Goal: Task Accomplishment & Management: Manage account settings

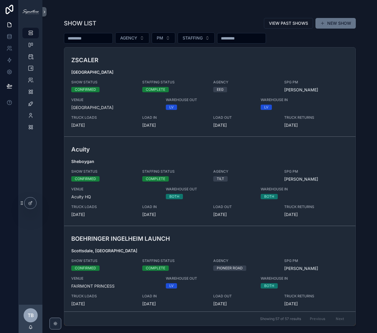
click at [92, 12] on div "scrollable content" at bounding box center [210, 11] width 292 height 5
click at [31, 65] on div "TIMELINES" at bounding box center [30, 68] width 9 height 9
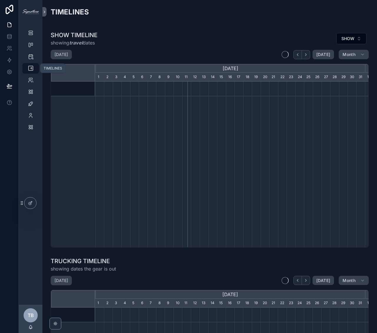
scroll to position [0, 269]
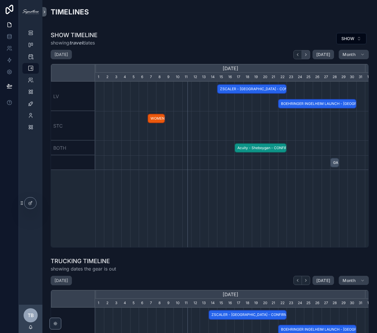
click at [304, 52] on icon "scrollable content" at bounding box center [306, 54] width 4 height 4
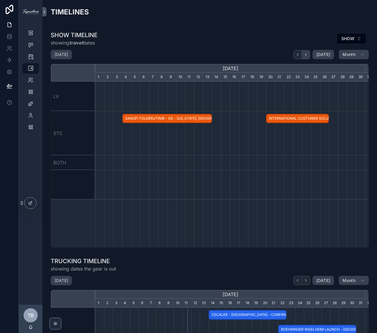
click at [304, 52] on icon "scrollable content" at bounding box center [306, 54] width 4 height 4
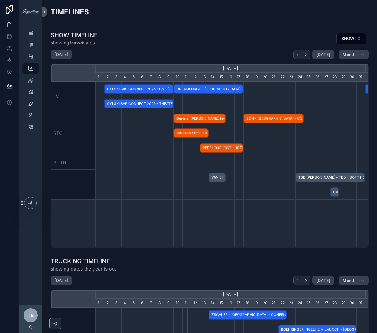
click at [200, 117] on span "General [PERSON_NAME] Investor Day - [GEOGRAPHIC_DATA], [GEOGRAPHIC_DATA] - HOLD" at bounding box center [199, 119] width 51 height 10
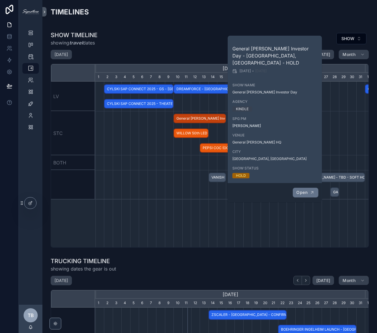
click at [309, 188] on button "Open" at bounding box center [305, 193] width 26 height 10
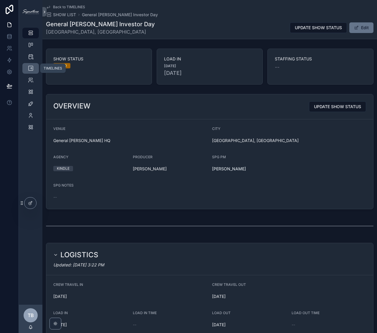
click at [30, 70] on icon "scrollable content" at bounding box center [31, 68] width 6 height 6
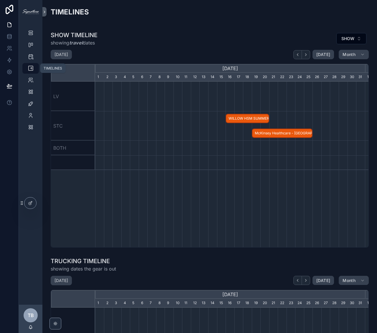
scroll to position [0, 269]
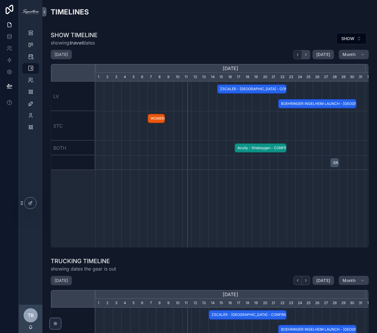
click at [304, 54] on icon "scrollable content" at bounding box center [306, 54] width 4 height 4
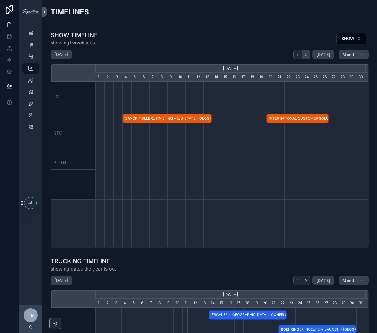
click at [304, 54] on icon "scrollable content" at bounding box center [306, 54] width 4 height 4
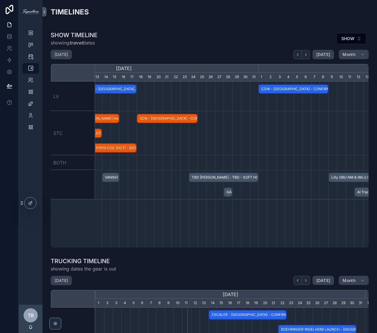
scroll to position [0, 232]
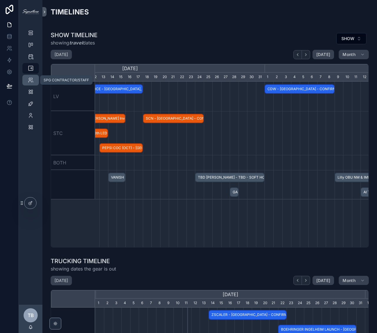
click at [28, 77] on icon "scrollable content" at bounding box center [31, 80] width 6 height 6
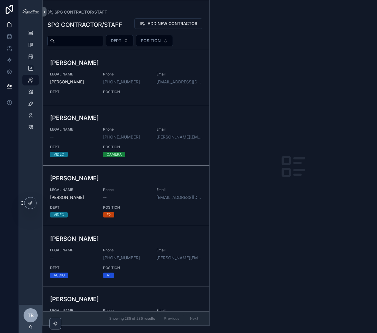
click at [66, 42] on input "scrollable content" at bounding box center [79, 41] width 48 height 8
type input "*****"
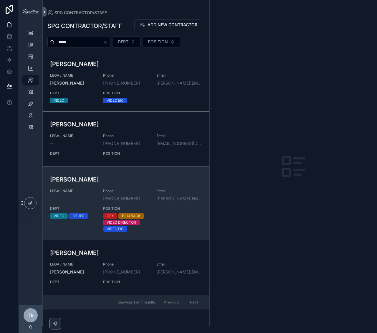
click at [142, 189] on span "Phone" at bounding box center [126, 191] width 46 height 5
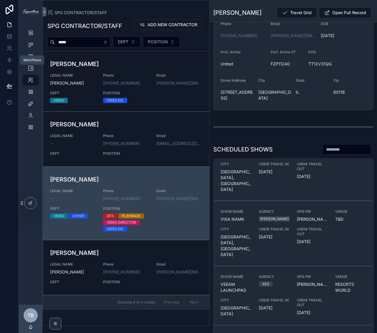
click at [32, 59] on div "Workflows" at bounding box center [32, 60] width 18 height 5
click at [31, 63] on div "Workflows" at bounding box center [32, 59] width 25 height 9
click at [31, 67] on icon "scrollable content" at bounding box center [31, 68] width 6 height 6
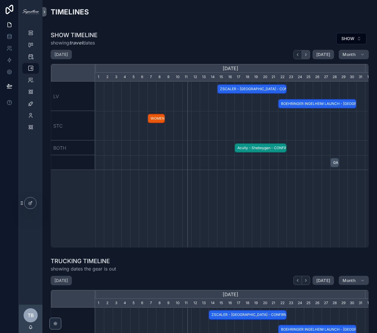
click at [305, 52] on icon "scrollable content" at bounding box center [306, 54] width 4 height 4
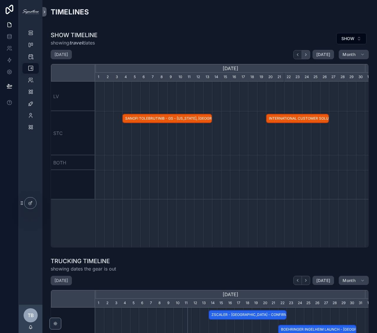
click at [305, 52] on icon "scrollable content" at bounding box center [306, 54] width 4 height 4
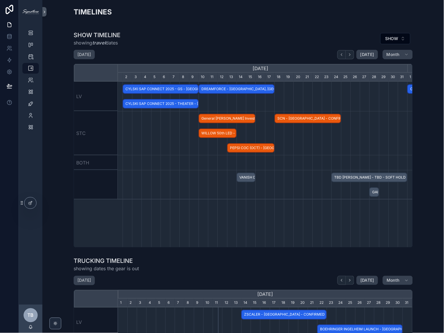
click at [321, 118] on span "SCN - [GEOGRAPHIC_DATA] - CONFIRMED" at bounding box center [307, 119] width 65 height 10
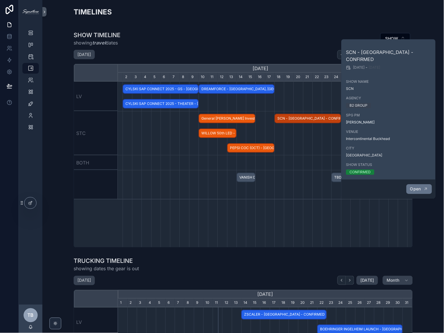
click at [377, 186] on span "Open" at bounding box center [415, 188] width 11 height 5
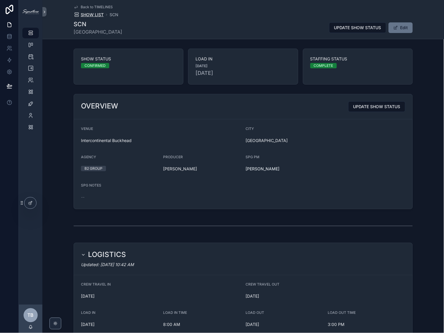
click at [95, 16] on span "SHOW LIST" at bounding box center [92, 15] width 23 height 6
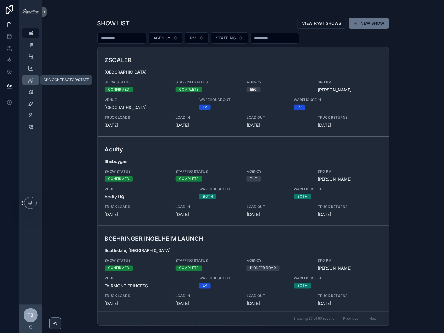
click at [33, 79] on div "SPG CONTRACTOR/STAFF" at bounding box center [30, 79] width 9 height 9
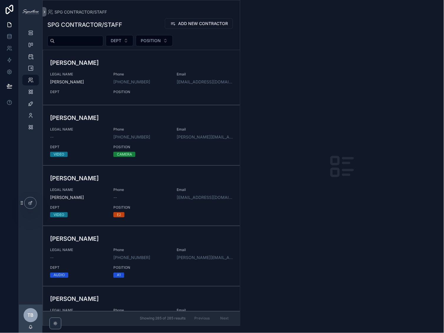
click at [103, 41] on input "scrollable content" at bounding box center [79, 41] width 48 height 8
type input "***"
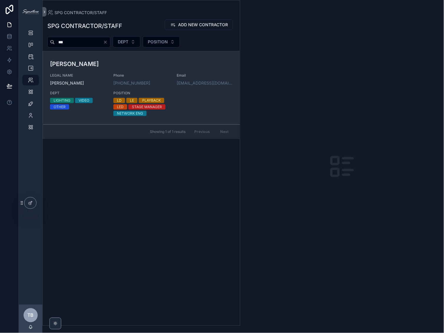
click at [159, 70] on div "[PERSON_NAME] LEGAL NAME [PERSON_NAME] Phone [PHONE_NUMBER] Email [EMAIL_ADDRES…" at bounding box center [141, 87] width 183 height 57
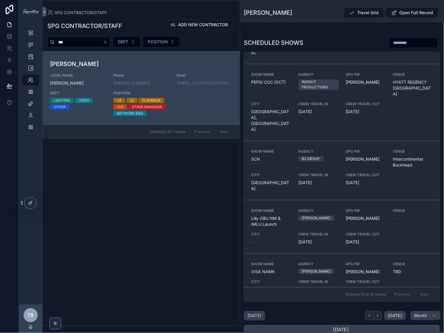
scroll to position [254, 0]
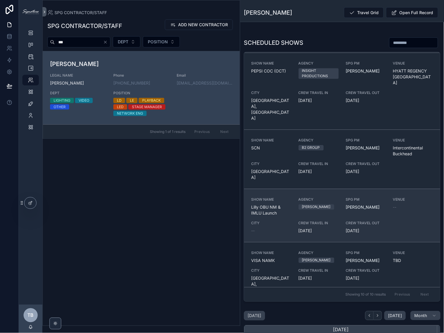
click at [272, 197] on div "SHOW NAME [PERSON_NAME] NM & IMLU Launch AGENCY [PERSON_NAME] SPG PM [PERSON_NA…" at bounding box center [342, 215] width 182 height 37
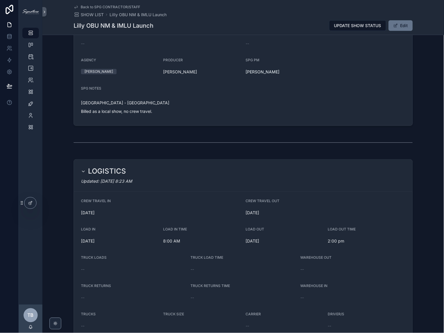
scroll to position [20, 0]
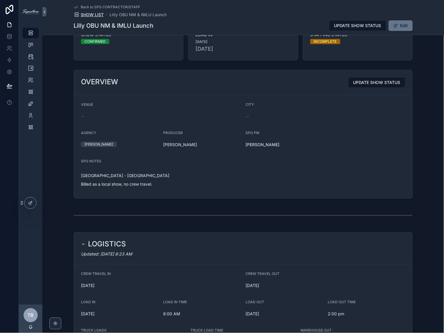
click at [96, 15] on span "SHOW LIST" at bounding box center [92, 15] width 23 height 6
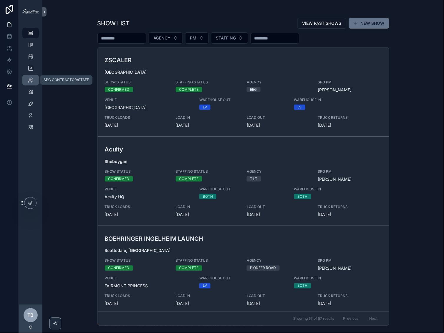
click at [32, 81] on icon "scrollable content" at bounding box center [31, 80] width 6 height 6
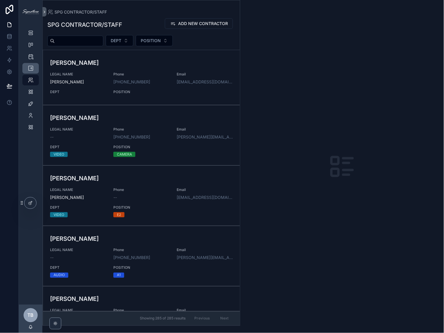
click at [32, 70] on icon "scrollable content" at bounding box center [31, 68] width 6 height 6
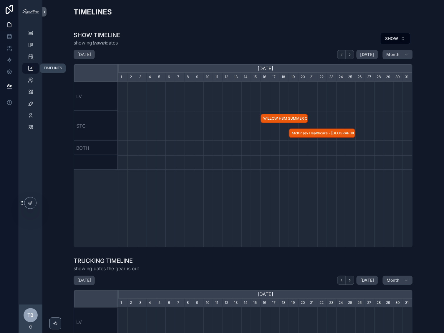
scroll to position [0, 295]
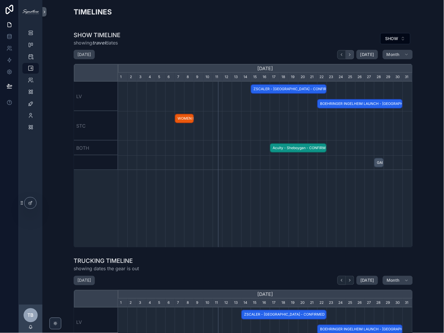
click at [352, 50] on button "scrollable content" at bounding box center [350, 54] width 8 height 9
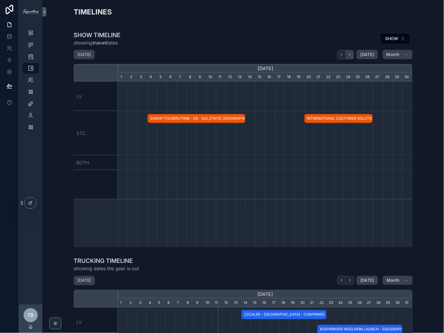
click at [351, 53] on button "scrollable content" at bounding box center [350, 54] width 8 height 9
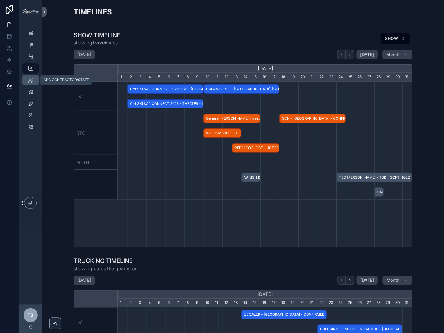
click at [29, 81] on icon "scrollable content" at bounding box center [31, 80] width 6 height 6
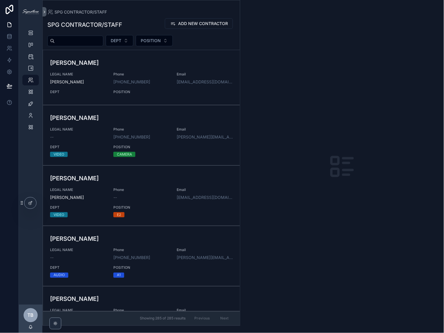
click at [96, 43] on input "scrollable content" at bounding box center [79, 41] width 48 height 8
type input "***"
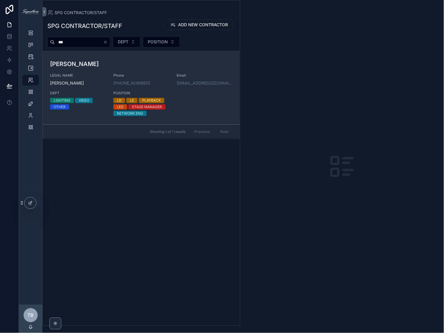
click at [170, 70] on div "[PERSON_NAME] LEGAL NAME [PERSON_NAME] Phone [PHONE_NUMBER] Email [EMAIL_ADDRES…" at bounding box center [141, 87] width 183 height 57
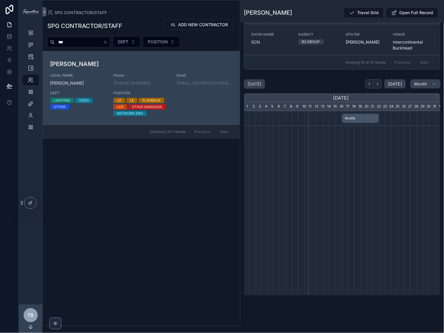
scroll to position [0, 215]
click at [377, 123] on span "SCN" at bounding box center [404, 118] width 42 height 10
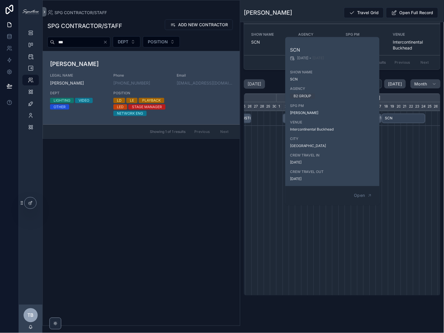
click at [298, 218] on div "Acuity SANOFI TOLEBRUTINIB - GS INTERNATIONAL CUSTOMER SOLUTIONS EXPO CYLSKI SA…" at bounding box center [342, 203] width 196 height 184
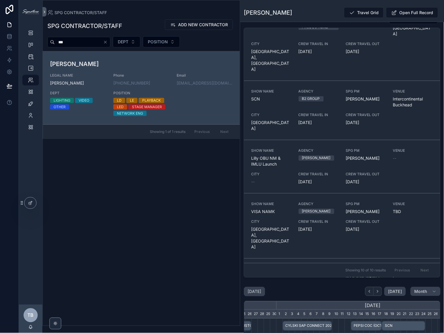
scroll to position [303, 0]
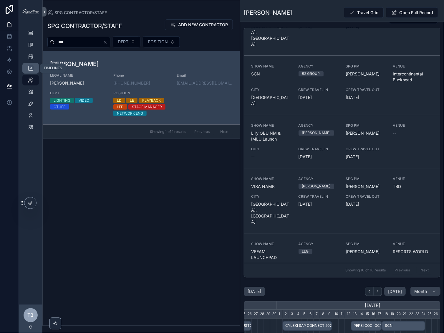
click at [34, 67] on div "TIMELINES" at bounding box center [30, 68] width 9 height 9
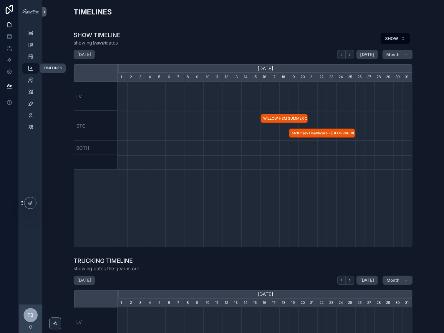
scroll to position [0, 295]
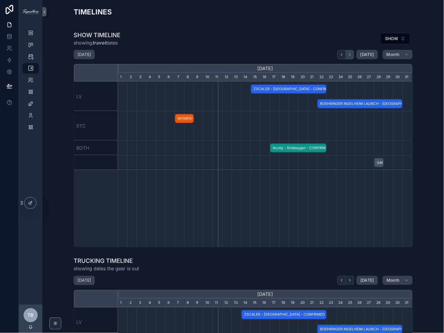
click at [353, 53] on button "scrollable content" at bounding box center [350, 54] width 8 height 9
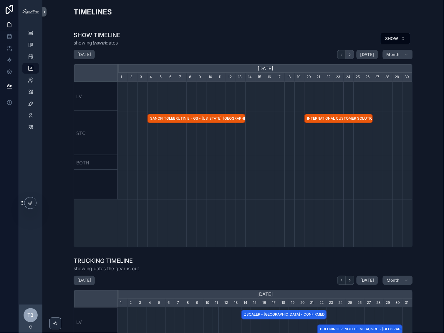
click at [352, 53] on button "scrollable content" at bounding box center [350, 54] width 8 height 9
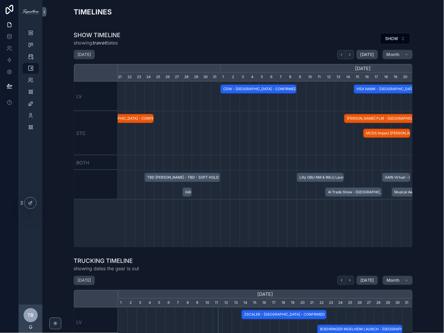
scroll to position [0, 349]
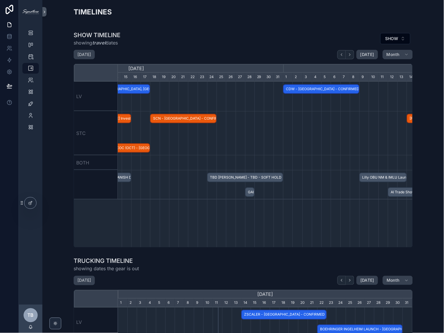
drag, startPoint x: 229, startPoint y: 140, endPoint x: 218, endPoint y: 133, distance: 12.8
click at [229, 140] on div "scrollable content" at bounding box center [284, 133] width 883 height 44
click at [198, 119] on span "SCN - [GEOGRAPHIC_DATA] - CONFIRMED" at bounding box center [183, 119] width 65 height 10
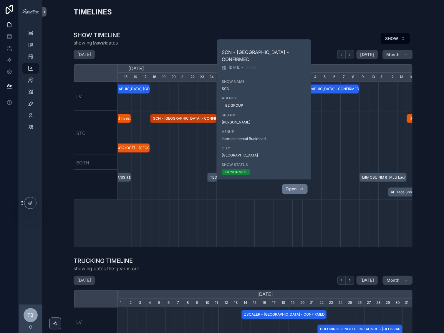
click at [294, 186] on span "Open" at bounding box center [291, 188] width 11 height 5
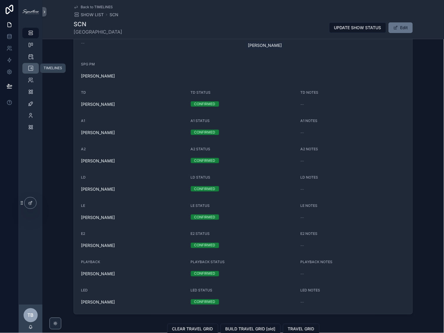
click at [32, 69] on icon "scrollable content" at bounding box center [31, 68] width 6 height 6
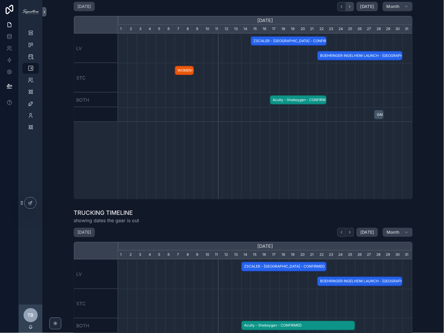
click at [350, 7] on icon "scrollable content" at bounding box center [350, 6] width 4 height 4
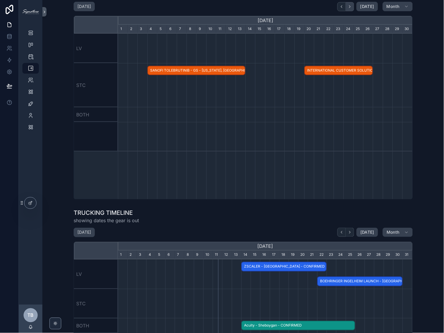
click at [350, 7] on icon "scrollable content" at bounding box center [350, 6] width 4 height 4
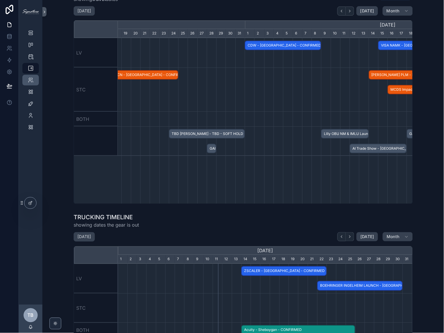
click at [28, 80] on icon "scrollable content" at bounding box center [31, 80] width 6 height 6
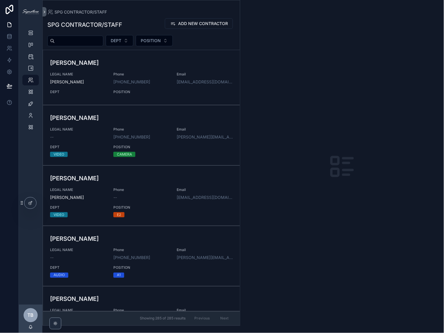
click at [96, 37] on input "scrollable content" at bounding box center [79, 41] width 48 height 8
type input "*****"
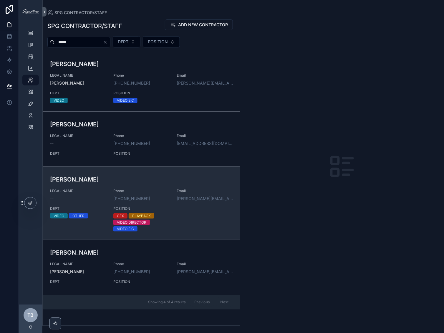
click at [142, 190] on span "Phone" at bounding box center [141, 191] width 56 height 5
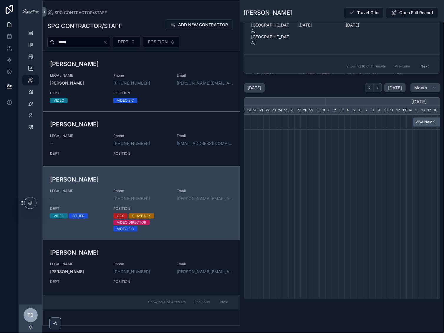
click at [108, 40] on icon "Clear" at bounding box center [105, 42] width 5 height 5
click at [93, 41] on input "*****" at bounding box center [79, 42] width 48 height 8
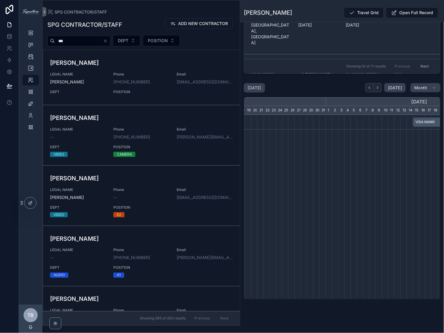
type input "***"
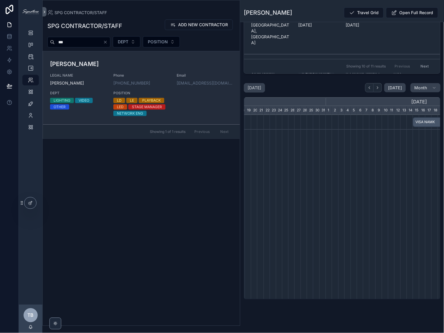
click at [112, 68] on h3 "[PERSON_NAME]" at bounding box center [141, 63] width 183 height 9
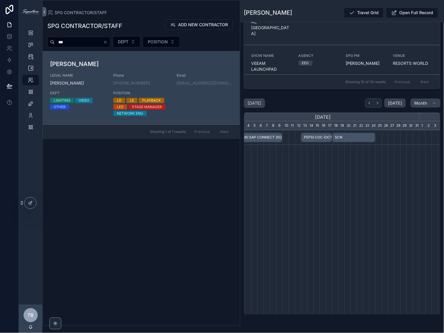
click at [349, 142] on span "SCN" at bounding box center [354, 138] width 42 height 10
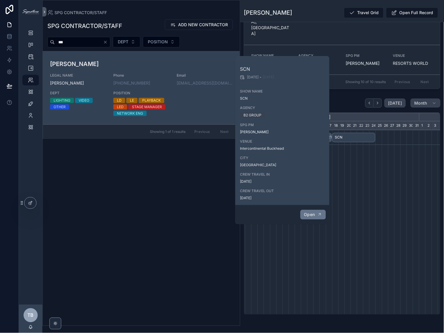
click at [309, 214] on span "Open" at bounding box center [309, 214] width 11 height 5
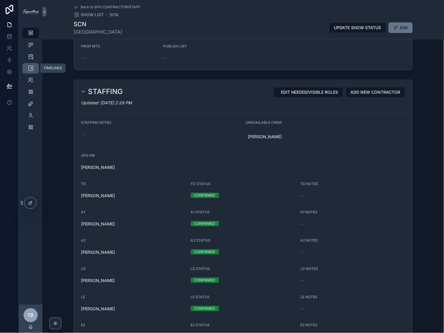
click at [31, 69] on icon "scrollable content" at bounding box center [31, 68] width 6 height 6
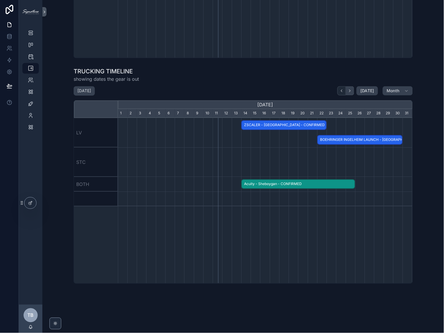
click at [352, 90] on button "scrollable content" at bounding box center [350, 90] width 8 height 9
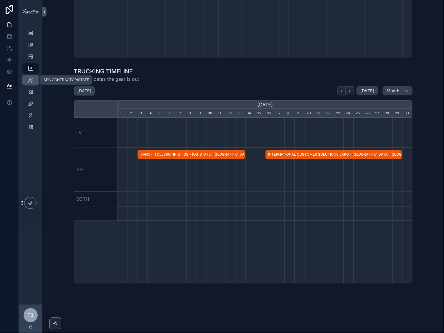
click at [30, 82] on icon "scrollable content" at bounding box center [31, 80] width 6 height 6
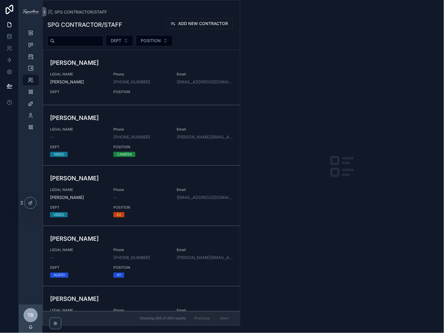
click at [85, 42] on input "scrollable content" at bounding box center [79, 41] width 48 height 8
type input "*********"
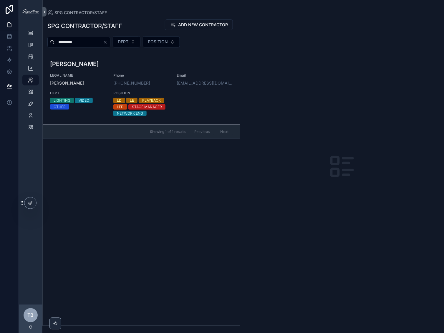
click at [97, 65] on h3 "[PERSON_NAME]" at bounding box center [141, 63] width 183 height 9
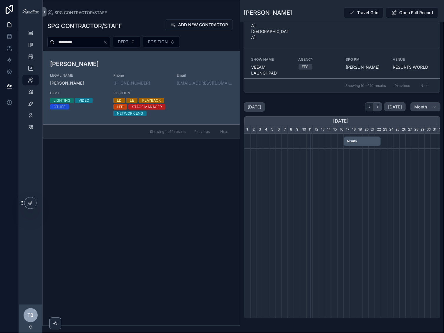
click at [377, 109] on icon "scrollable content" at bounding box center [378, 107] width 4 height 4
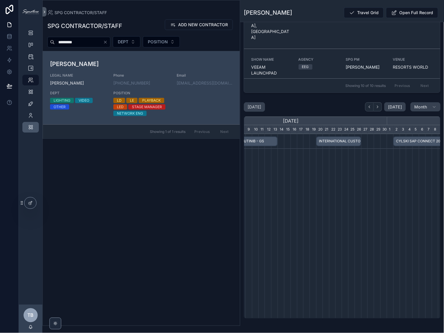
scroll to position [0, 243]
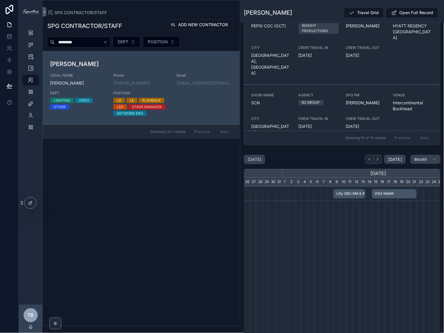
click at [350, 199] on span "Lilly OBU NM & IMLU Launch" at bounding box center [349, 194] width 31 height 10
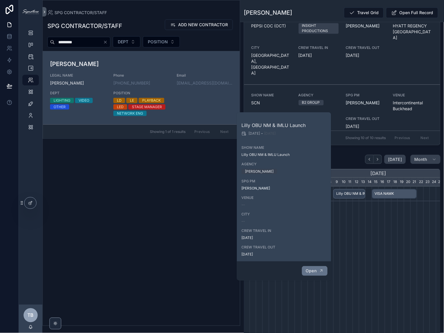
click at [317, 274] on button "Open" at bounding box center [315, 271] width 26 height 10
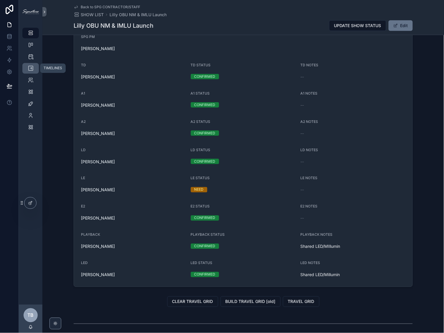
click at [35, 66] on link "TIMELINES" at bounding box center [30, 68] width 16 height 11
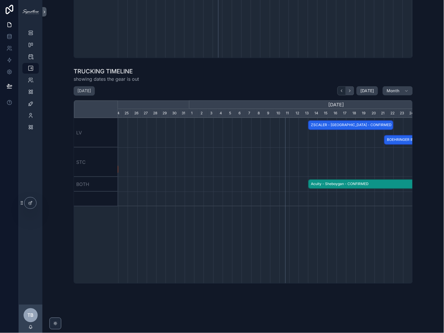
click at [352, 89] on button "scrollable content" at bounding box center [350, 90] width 8 height 9
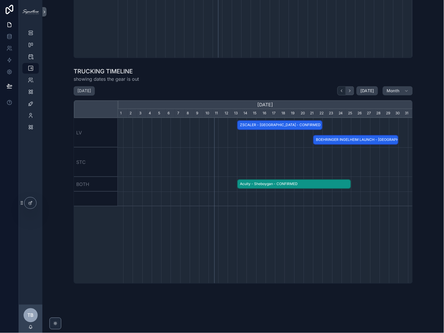
click at [352, 89] on button "scrollable content" at bounding box center [350, 90] width 8 height 9
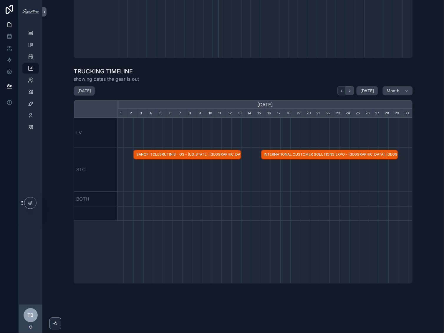
click at [352, 89] on button "scrollable content" at bounding box center [350, 90] width 8 height 9
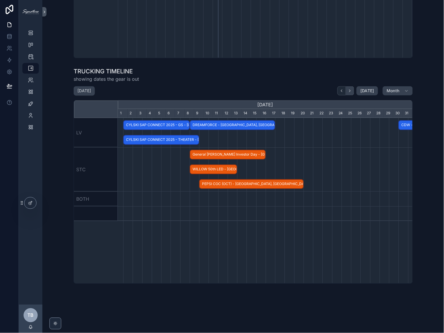
click at [352, 89] on button "scrollable content" at bounding box center [350, 90] width 8 height 9
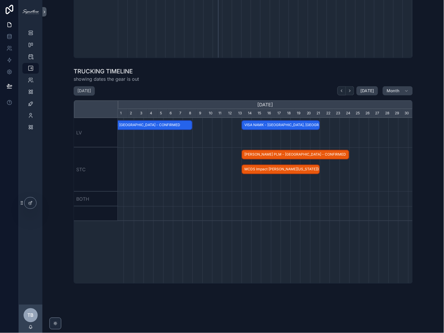
click at [275, 125] on span "VISA NAMK - [GEOGRAPHIC_DATA], [GEOGRAPHIC_DATA] - HOLD" at bounding box center [280, 125] width 77 height 10
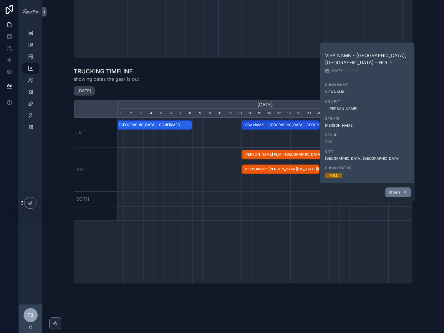
click at [377, 195] on button "Open" at bounding box center [399, 192] width 26 height 10
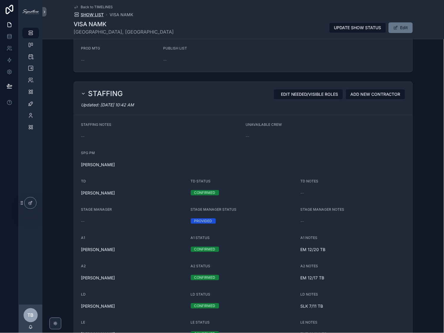
click at [86, 15] on span "SHOW LIST" at bounding box center [92, 15] width 23 height 6
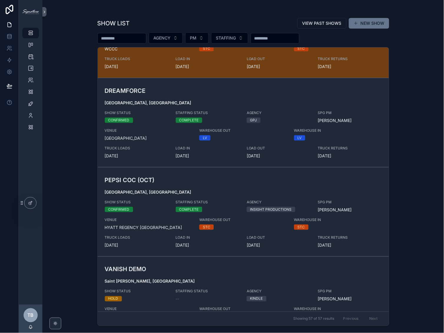
click at [142, 37] on input "scrollable content" at bounding box center [122, 38] width 48 height 8
type input "********"
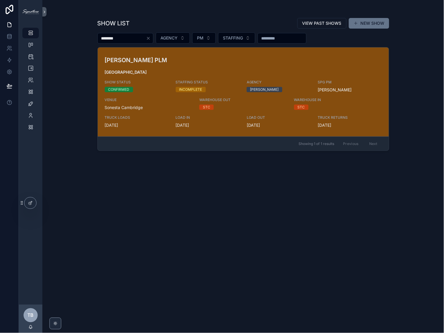
click at [169, 62] on h3 "[PERSON_NAME] PLM" at bounding box center [196, 60] width 182 height 9
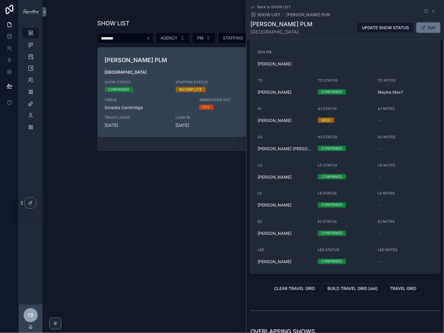
scroll to position [559, 0]
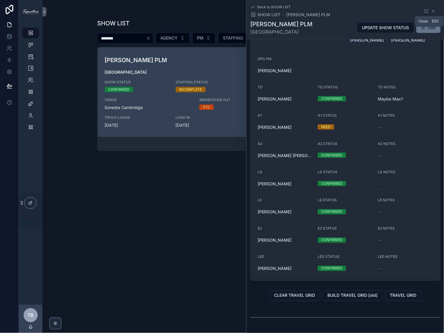
click at [377, 10] on icon "scrollable content" at bounding box center [433, 11] width 5 height 5
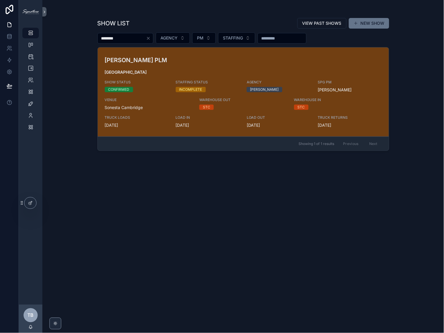
click at [133, 222] on div "SHOW LIST VIEW PAST SHOWS NEW SHOW ******** AGENCY PM STAFFING [PERSON_NAME] PL…" at bounding box center [243, 170] width 292 height 312
click at [31, 67] on icon "scrollable content" at bounding box center [31, 68] width 6 height 6
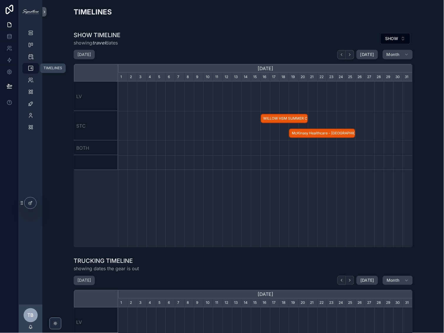
scroll to position [0, 295]
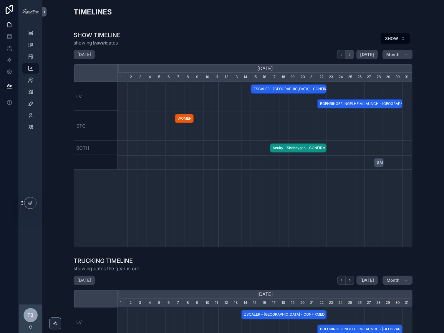
click at [350, 55] on icon "scrollable content" at bounding box center [350, 54] width 4 height 4
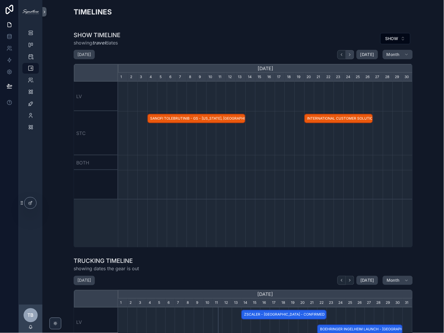
click at [350, 55] on icon "scrollable content" at bounding box center [350, 54] width 4 height 4
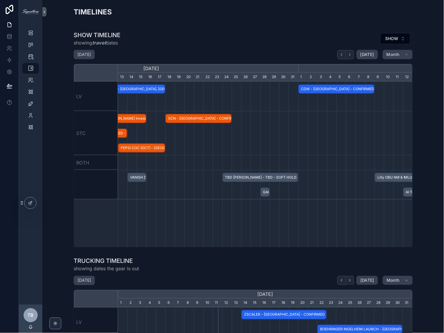
scroll to position [0, 417]
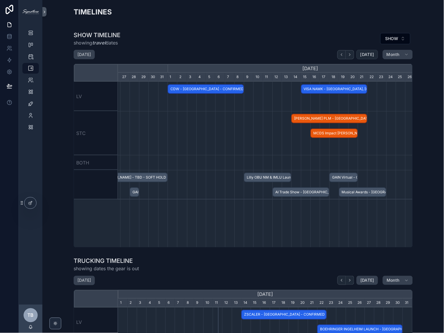
click at [364, 55] on span "[DATE]" at bounding box center [368, 54] width 14 height 5
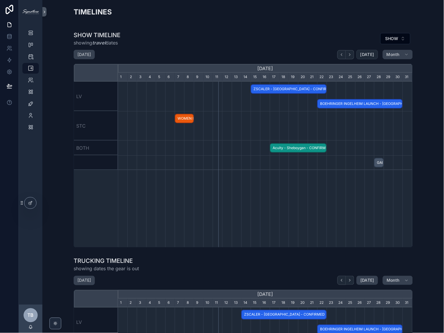
click at [298, 150] on span "Acuity - Sheboygan - CONFIRMED" at bounding box center [299, 148] width 56 height 10
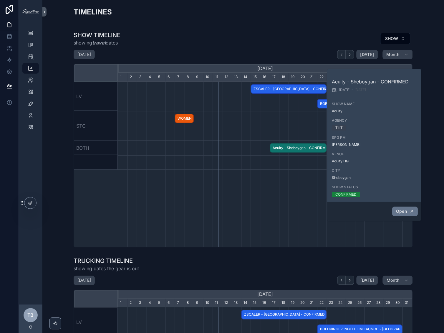
click at [377, 210] on icon "scrollable content" at bounding box center [412, 211] width 5 height 5
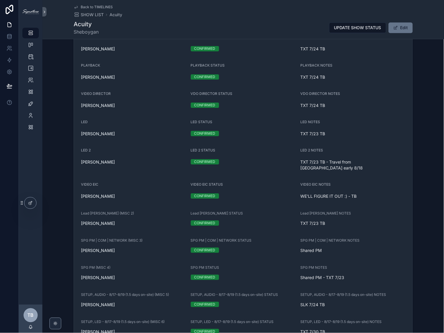
scroll to position [862, 0]
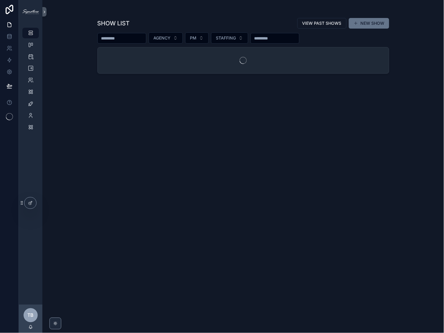
click at [136, 40] on input "scrollable content" at bounding box center [122, 38] width 48 height 8
type input "**********"
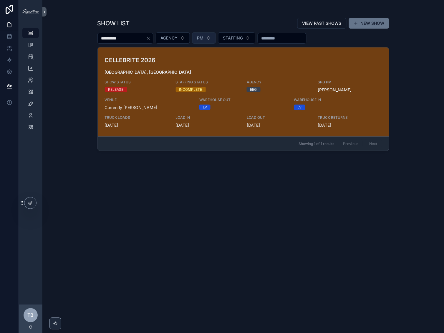
click at [211, 41] on button "PM" at bounding box center [204, 37] width 24 height 11
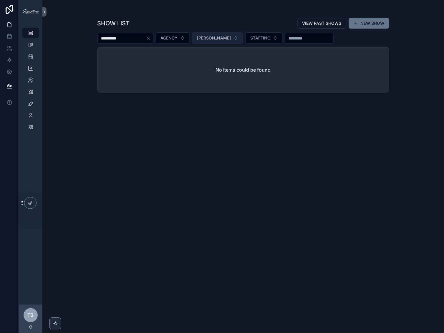
click at [221, 37] on span "[PERSON_NAME]" at bounding box center [214, 38] width 34 height 6
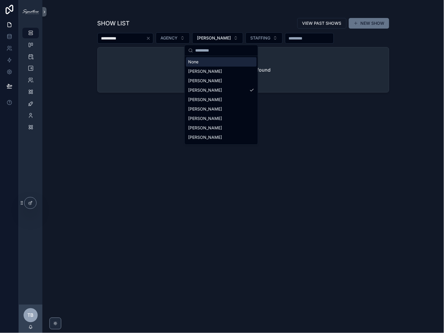
click at [220, 62] on div "None" at bounding box center [221, 61] width 71 height 9
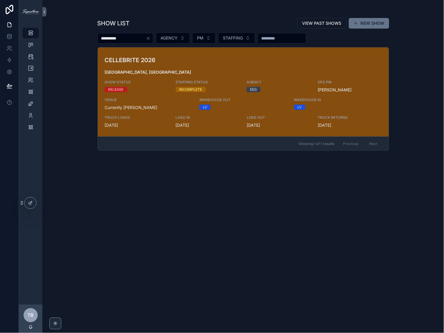
click at [307, 71] on span "[GEOGRAPHIC_DATA], [GEOGRAPHIC_DATA]" at bounding box center [243, 72] width 277 height 6
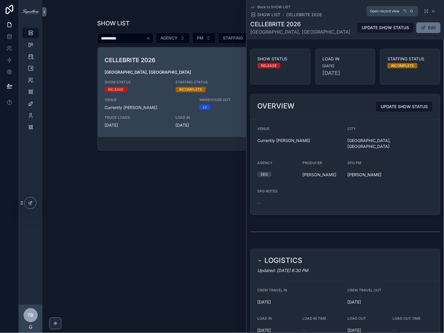
click at [424, 12] on icon "scrollable content" at bounding box center [426, 11] width 5 height 5
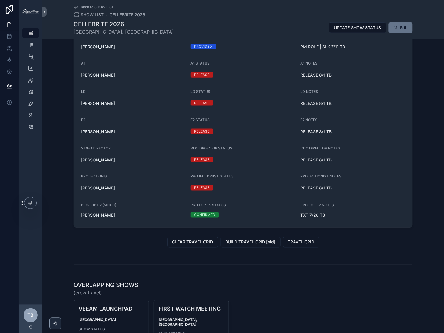
scroll to position [623, 0]
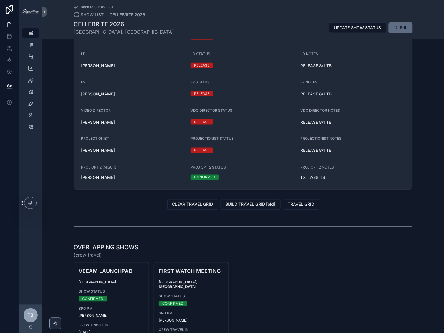
click at [399, 29] on button "Edit" at bounding box center [401, 27] width 24 height 11
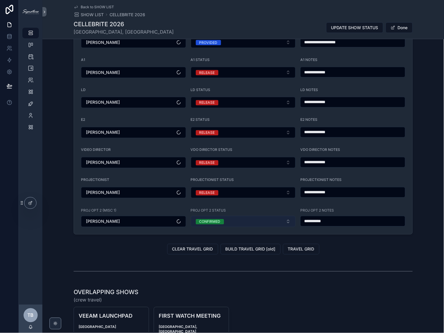
scroll to position [682, 0]
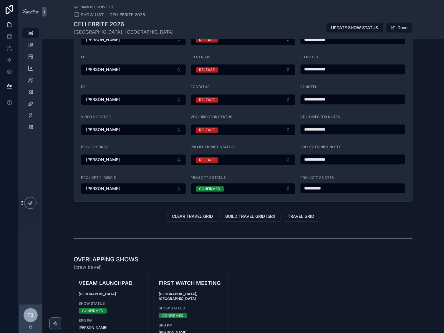
click at [330, 189] on input "**********" at bounding box center [353, 188] width 105 height 8
type input "**********"
click at [370, 160] on input "**********" at bounding box center [353, 160] width 105 height 8
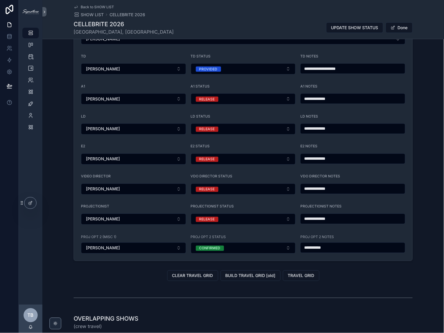
scroll to position [587, 0]
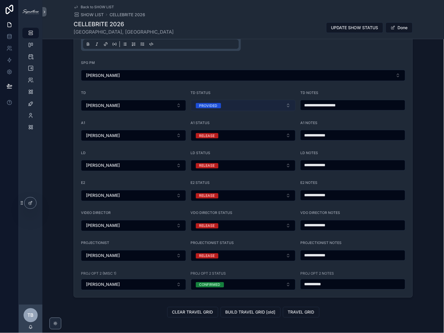
click at [245, 102] on button "PROVIDED" at bounding box center [243, 105] width 105 height 11
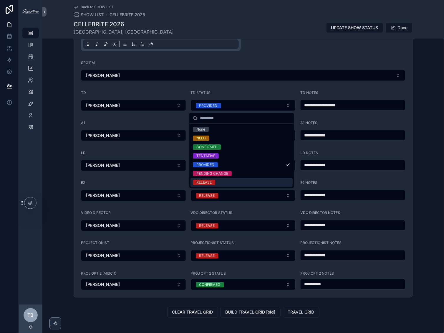
click at [239, 182] on div "RELEASE" at bounding box center [242, 182] width 102 height 9
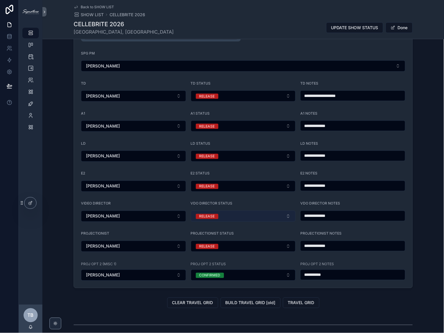
scroll to position [623, 0]
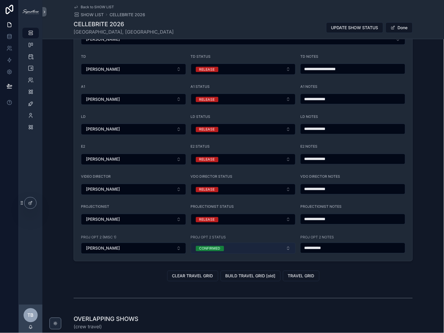
click at [289, 249] on button "CONFIRMED" at bounding box center [243, 248] width 105 height 11
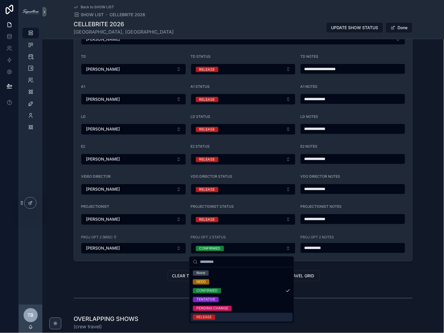
click at [237, 315] on div "RELEASE" at bounding box center [242, 317] width 102 height 9
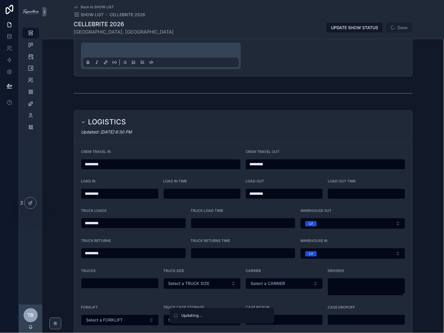
scroll to position [0, 0]
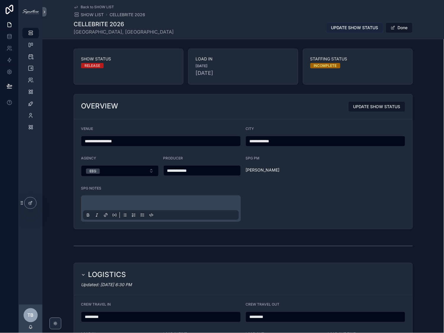
click at [343, 28] on span "UPDATE SHOW STATUS" at bounding box center [354, 28] width 47 height 6
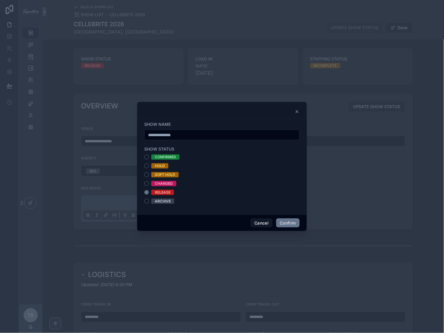
click at [171, 200] on span "ARCHIVE" at bounding box center [162, 201] width 23 height 5
click at [149, 200] on button "ARCHIVE" at bounding box center [146, 201] width 5 height 5
click at [287, 223] on button "Confirm" at bounding box center [288, 222] width 24 height 9
